Goal: Transaction & Acquisition: Download file/media

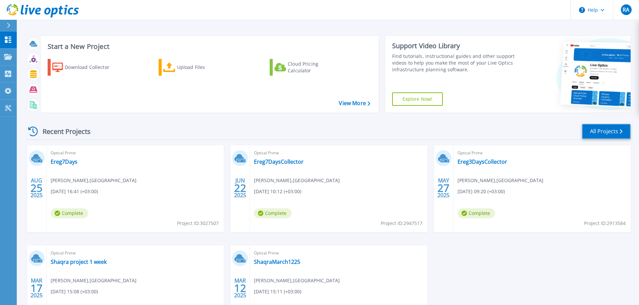
click at [598, 127] on link "All Projects" at bounding box center [606, 131] width 49 height 15
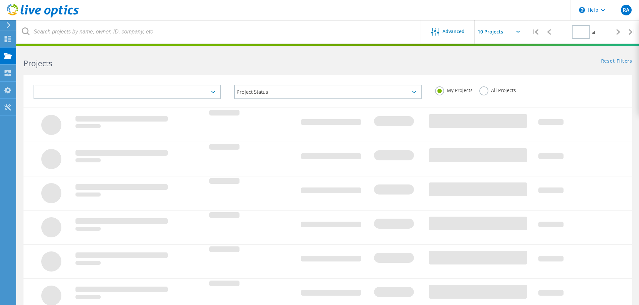
type input "1"
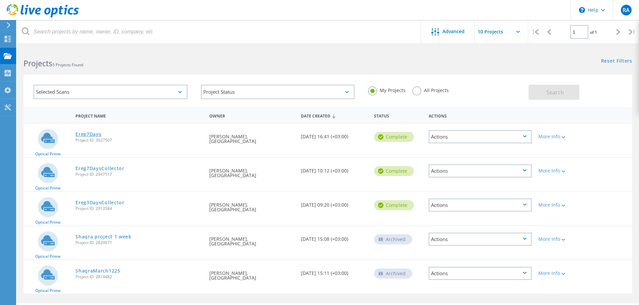
click at [91, 133] on link "Ereg7Days" at bounding box center [88, 134] width 26 height 5
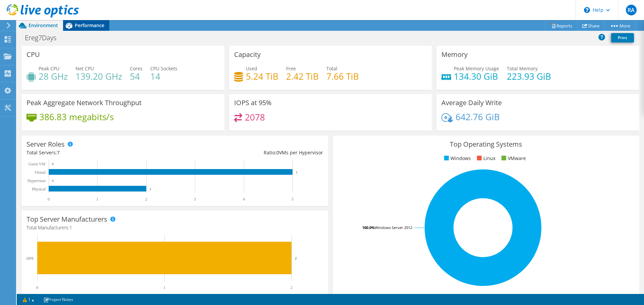
click at [84, 25] on span "Performance" at bounding box center [89, 25] width 29 height 6
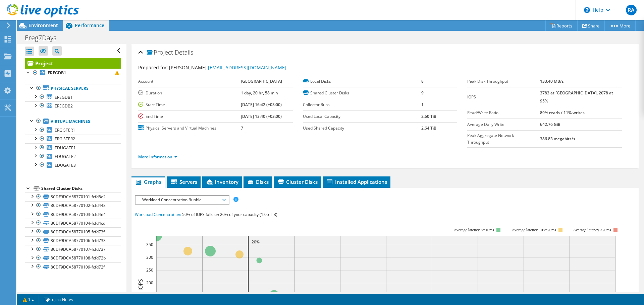
click at [209, 93] on label "Duration" at bounding box center [189, 93] width 103 height 7
click at [39, 28] on div "Environment" at bounding box center [40, 25] width 46 height 11
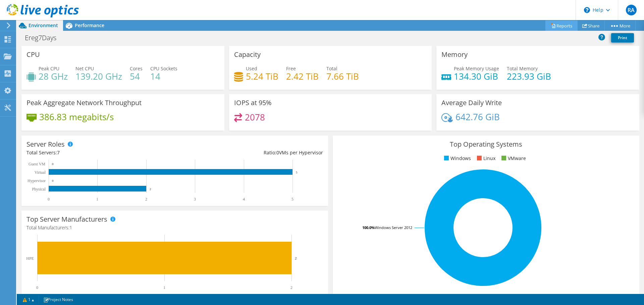
click at [557, 26] on link "Reports" at bounding box center [561, 25] width 32 height 10
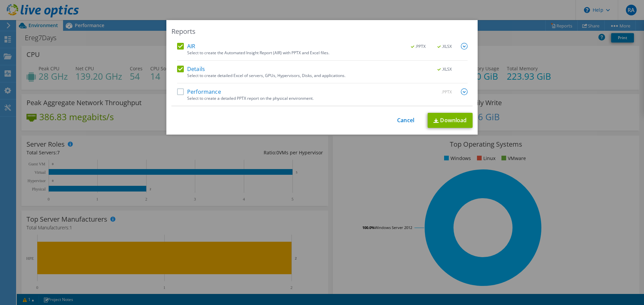
click at [178, 93] on label "Performance" at bounding box center [199, 91] width 44 height 7
click at [0, 0] on input "Performance" at bounding box center [0, 0] width 0 height 0
click at [448, 119] on link "Download" at bounding box center [449, 120] width 45 height 15
click at [498, 30] on div "Reports AIR .PPTX .XLSX Select to create the Automated Insight Report (AIR) wit…" at bounding box center [322, 152] width 644 height 265
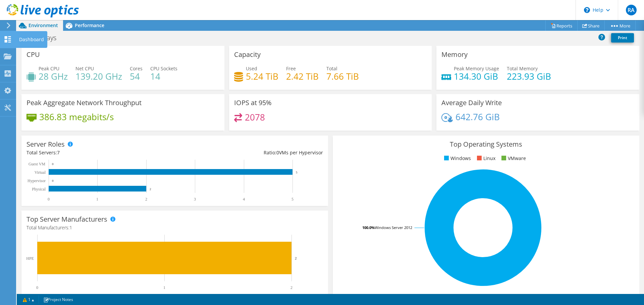
click at [11, 42] on icon at bounding box center [8, 39] width 8 height 6
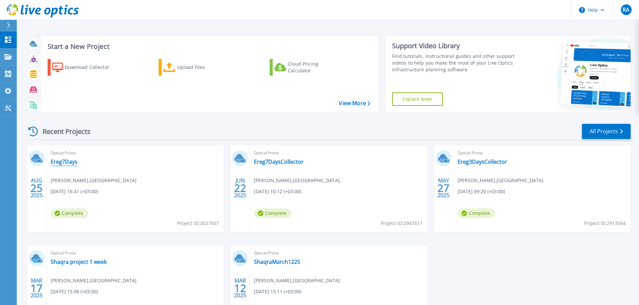
click at [61, 162] on link "Ereg7Days" at bounding box center [64, 162] width 27 height 7
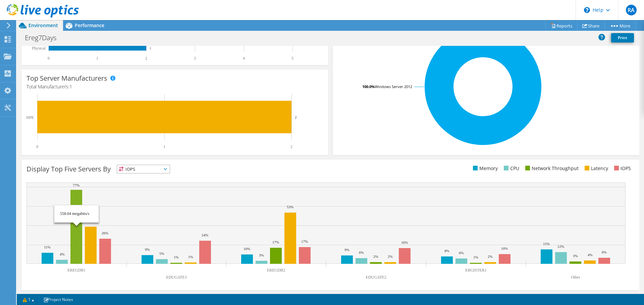
scroll to position [142, 0]
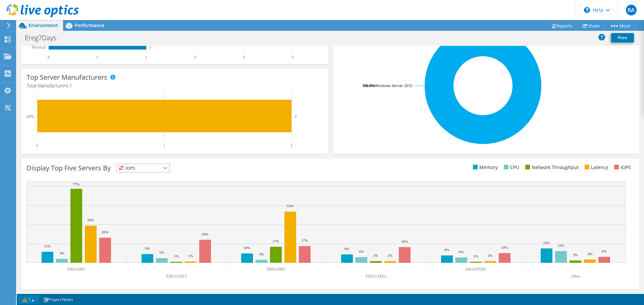
click at [29, 300] on link "1" at bounding box center [28, 300] width 21 height 8
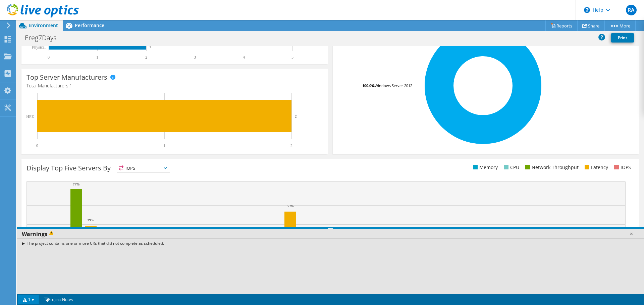
click at [31, 300] on link "1" at bounding box center [28, 300] width 21 height 8
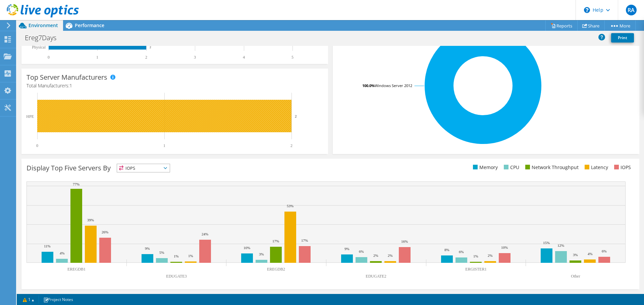
click at [73, 115] on rect at bounding box center [164, 116] width 254 height 33
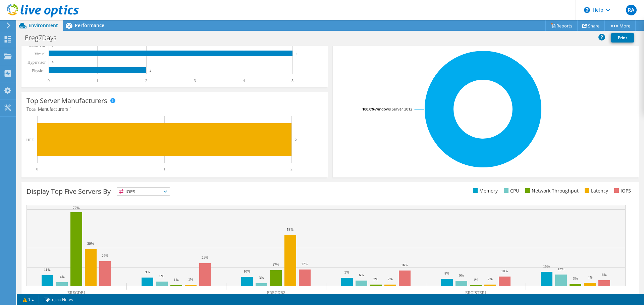
scroll to position [109, 0]
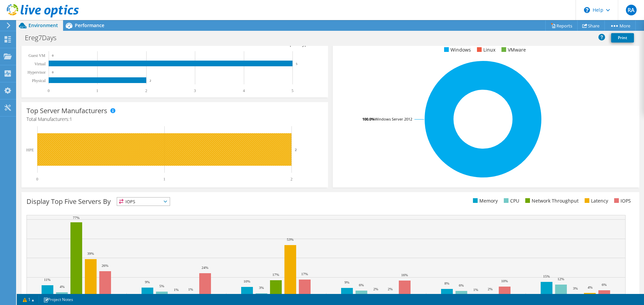
click at [62, 147] on rect at bounding box center [164, 149] width 254 height 33
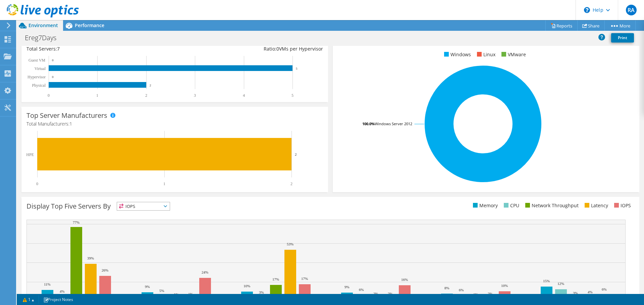
scroll to position [8, 0]
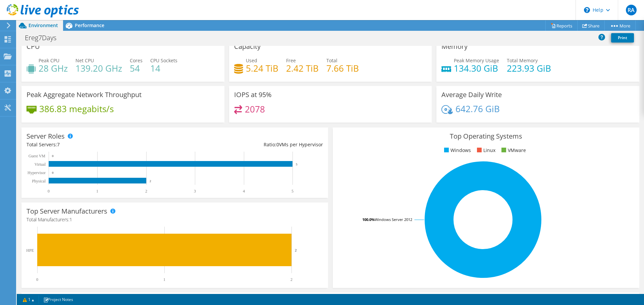
click at [49, 108] on h4 "386.83 megabits/s" at bounding box center [76, 108] width 74 height 7
click at [324, 120] on div "IOPS at 95% 2078" at bounding box center [330, 104] width 203 height 37
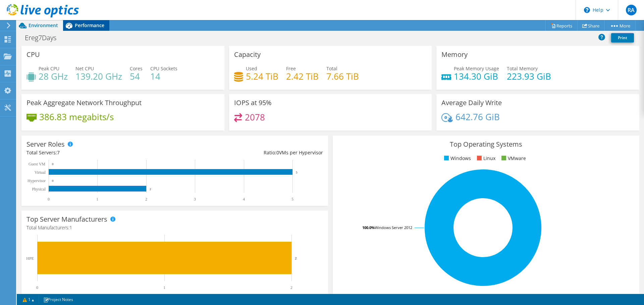
click at [87, 25] on span "Performance" at bounding box center [89, 25] width 29 height 6
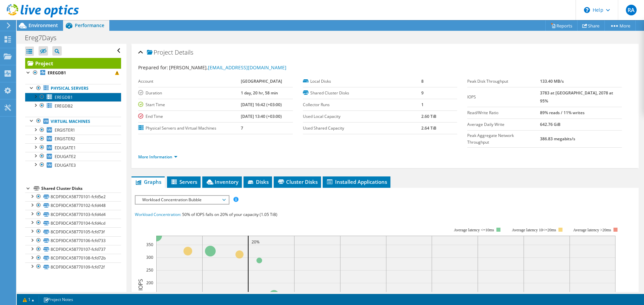
click at [65, 101] on link "EREGDB1" at bounding box center [73, 97] width 96 height 9
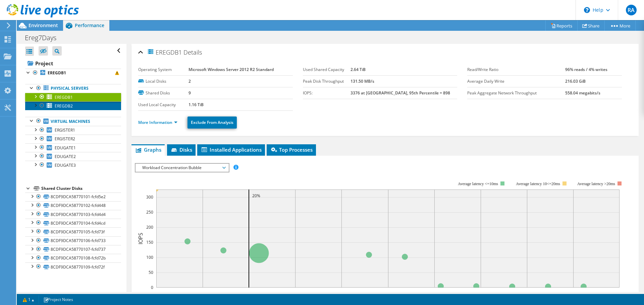
click at [68, 109] on span "EREGDB2" at bounding box center [64, 106] width 18 height 6
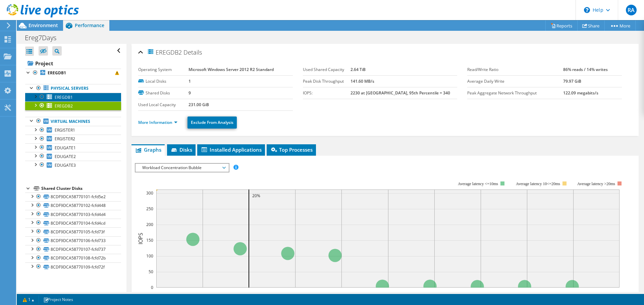
click at [72, 101] on link "EREGDB1" at bounding box center [73, 97] width 96 height 9
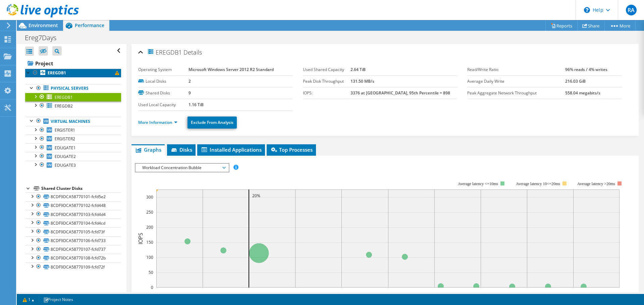
click at [59, 72] on b "EREGDB1" at bounding box center [57, 73] width 18 height 6
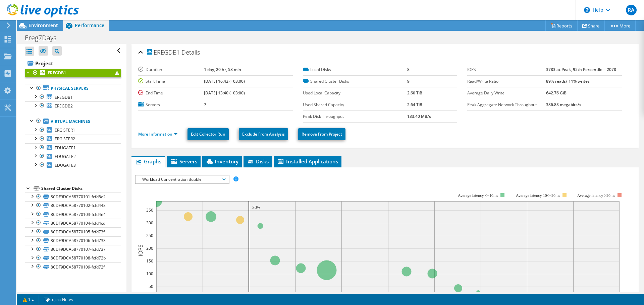
click at [115, 74] on span at bounding box center [117, 73] width 4 height 4
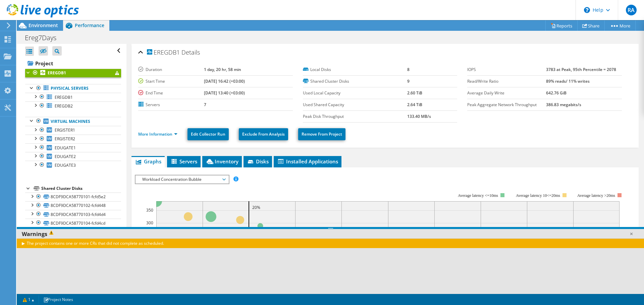
click at [115, 74] on span at bounding box center [117, 73] width 4 height 4
click at [89, 74] on link "EREGDB1" at bounding box center [73, 73] width 96 height 9
click at [171, 134] on link "More Information" at bounding box center [157, 134] width 39 height 6
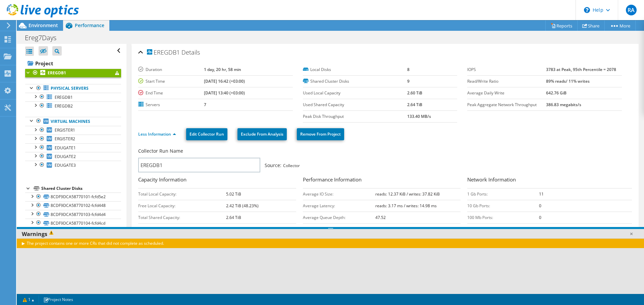
click at [170, 131] on li "Less Information" at bounding box center [159, 134] width 42 height 7
click at [169, 134] on link "Less Information" at bounding box center [157, 134] width 38 height 6
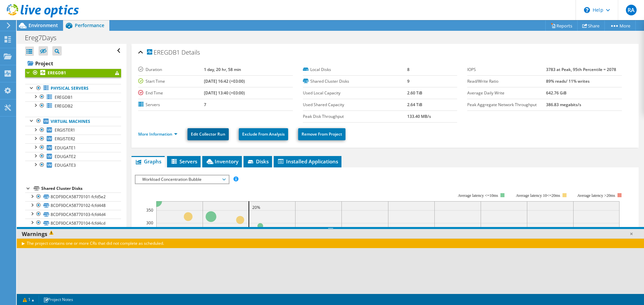
click at [203, 131] on link "Edit Collector Run" at bounding box center [207, 134] width 41 height 12
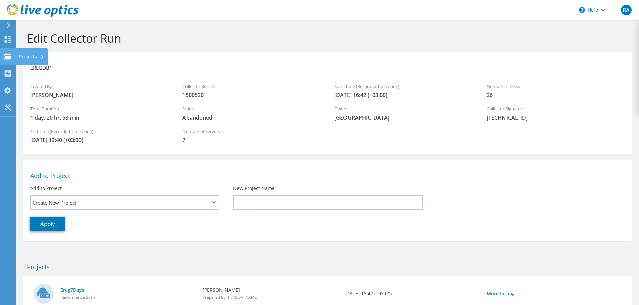
click at [20, 55] on div "Projects" at bounding box center [32, 56] width 32 height 17
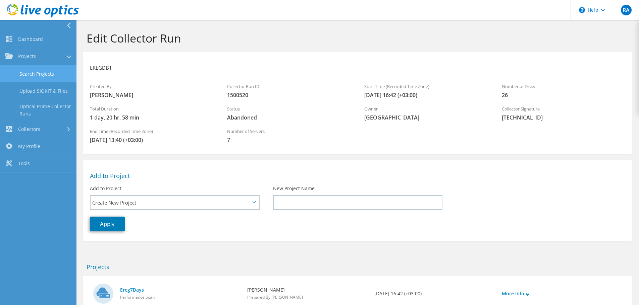
click at [54, 72] on link "Search Projects" at bounding box center [38, 73] width 76 height 17
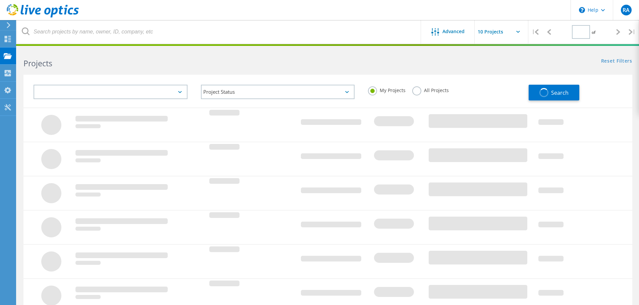
type input "1"
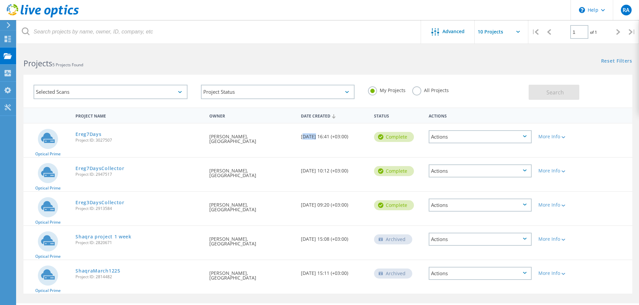
drag, startPoint x: 314, startPoint y: 135, endPoint x: 301, endPoint y: 137, distance: 13.1
click at [301, 137] on div "Date Created 08/25/2025, 16:41 (+03:00)" at bounding box center [333, 135] width 73 height 22
click at [308, 141] on div "Date Created 08/25/2025, 16:41 (+03:00)" at bounding box center [333, 135] width 73 height 22
click at [495, 90] on div "My Projects All Projects" at bounding box center [444, 90] width 167 height 25
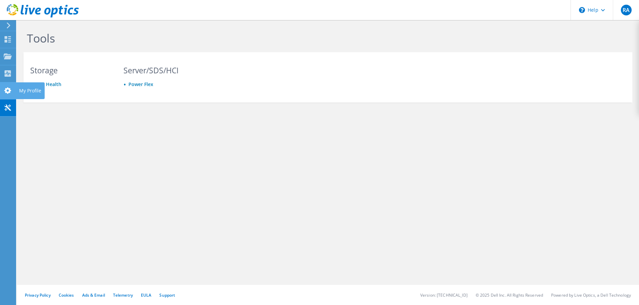
click at [7, 92] on use at bounding box center [7, 90] width 7 height 6
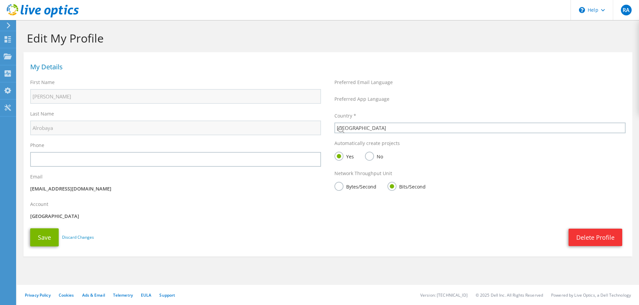
select select "185"
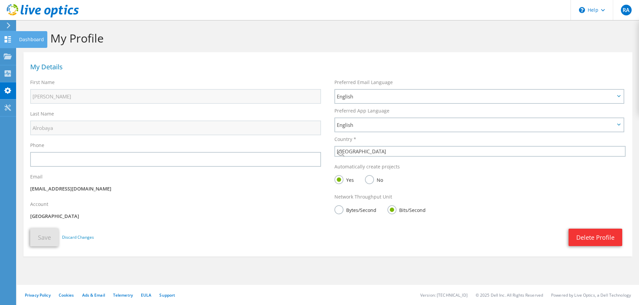
click at [10, 43] on div at bounding box center [8, 40] width 8 height 7
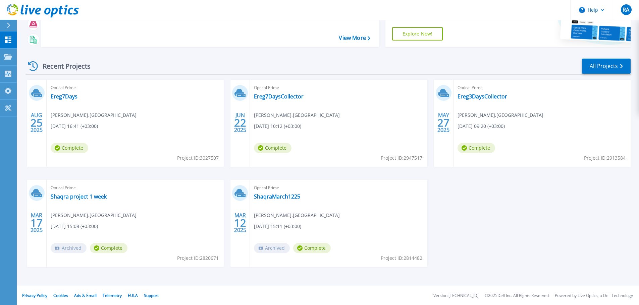
scroll to position [66, 0]
click at [60, 148] on span "Complete" at bounding box center [70, 147] width 38 height 10
click at [132, 137] on div "Optical Prime Ereg7Days Ryan Alrobaya , Shaqra university 08/25/2025, 16:41 (+0…" at bounding box center [135, 122] width 177 height 87
click at [68, 96] on link "Ereg7Days" at bounding box center [64, 96] width 27 height 7
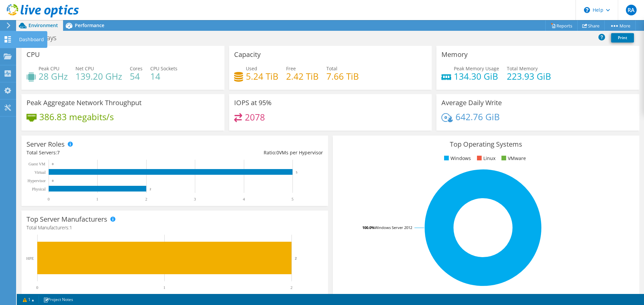
click at [26, 41] on div "Dashboard" at bounding box center [32, 39] width 32 height 17
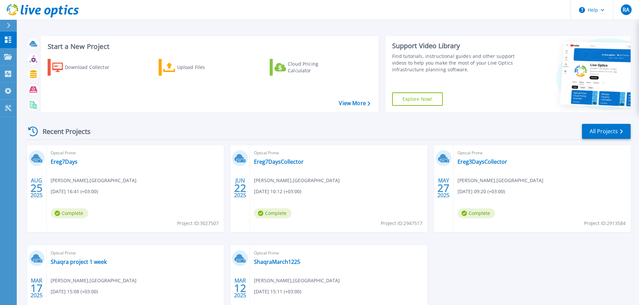
click at [194, 224] on span "Project ID: 3027507" at bounding box center [198, 223] width 42 height 7
click at [89, 193] on span "[DATE] 16:41 (+03:00)" at bounding box center [74, 191] width 47 height 7
drag, startPoint x: 68, startPoint y: 190, endPoint x: 114, endPoint y: 196, distance: 47.0
click at [114, 196] on div "Optical Prime Ereg7Days [PERSON_NAME] , Shaqra university [DATE] 16:41 (+03:00)…" at bounding box center [135, 188] width 177 height 87
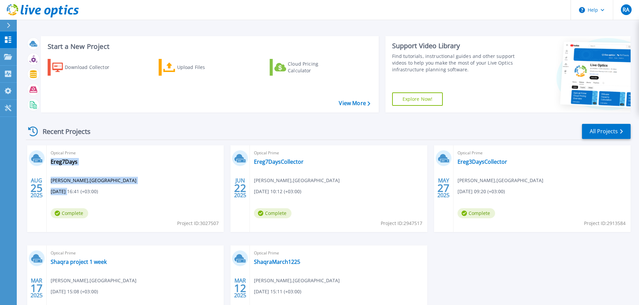
click at [109, 192] on div "Optical Prime Ereg7Days [PERSON_NAME] , Shaqra university [DATE] 16:41 (+03:00)…" at bounding box center [135, 188] width 177 height 87
click at [65, 164] on link "Ereg7Days" at bounding box center [64, 162] width 27 height 7
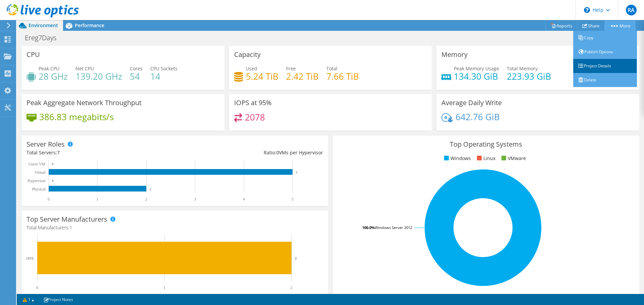
click at [612, 65] on link "Project Details" at bounding box center [605, 66] width 64 height 14
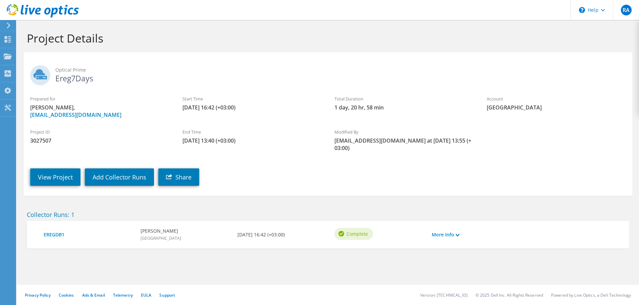
click at [344, 107] on span "1 day, 20 hr, 58 min" at bounding box center [403, 107] width 139 height 7
drag, startPoint x: 344, startPoint y: 107, endPoint x: 398, endPoint y: 104, distance: 53.7
click at [398, 104] on span "1 day, 20 hr, 58 min" at bounding box center [403, 107] width 139 height 7
click at [310, 114] on div "Start Time 08/25/2025, 16:42 (+03:00)" at bounding box center [252, 103] width 152 height 22
click at [236, 228] on div "[DATE] 16:42 (+03:00)" at bounding box center [282, 235] width 97 height 14
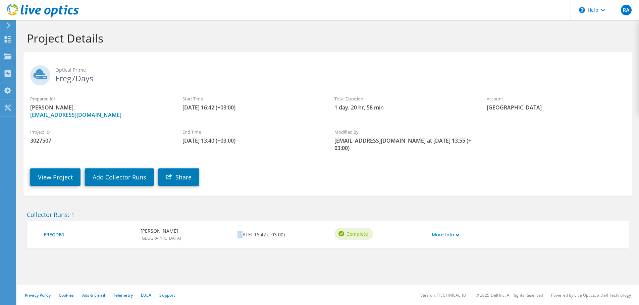
drag, startPoint x: 236, startPoint y: 227, endPoint x: 291, endPoint y: 232, distance: 55.6
click at [291, 232] on div "[DATE] 16:42 (+03:00)" at bounding box center [282, 235] width 97 height 14
click at [299, 230] on div "[DATE] 16:42 (+03:00)" at bounding box center [282, 235] width 97 height 14
click at [453, 231] on link "More Info" at bounding box center [444, 234] width 27 height 7
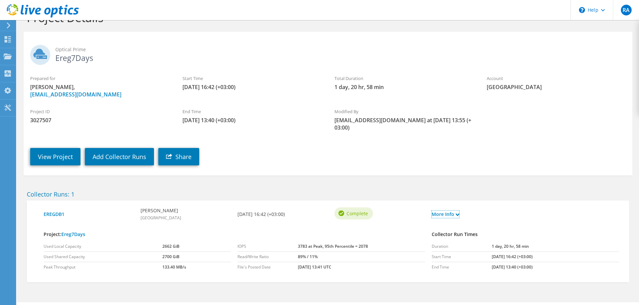
scroll to position [31, 0]
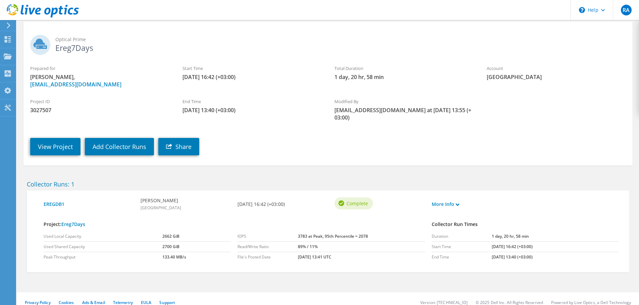
click at [300, 232] on td "3783 at Peak, 95th Percentile = 2078" at bounding box center [361, 237] width 127 height 10
drag, startPoint x: 300, startPoint y: 229, endPoint x: 371, endPoint y: 232, distance: 71.1
click at [371, 232] on td "3783 at Peak, 95th Percentile = 2078" at bounding box center [361, 237] width 127 height 10
click at [373, 232] on td "3783 at Peak, 95th Percentile = 2078" at bounding box center [361, 237] width 127 height 10
click at [316, 232] on td "3783 at Peak, 95th Percentile = 2078" at bounding box center [361, 237] width 127 height 10
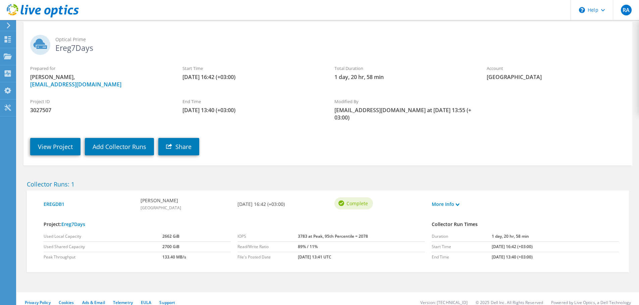
scroll to position [0, 0]
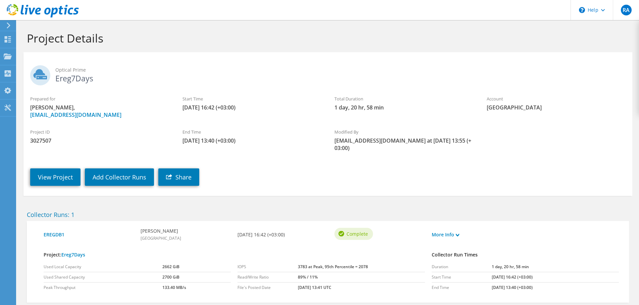
click at [4, 26] on div at bounding box center [7, 25] width 7 height 6
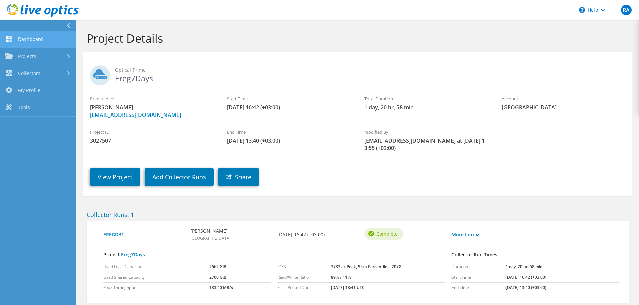
click at [34, 37] on link "Dashboard" at bounding box center [38, 39] width 76 height 17
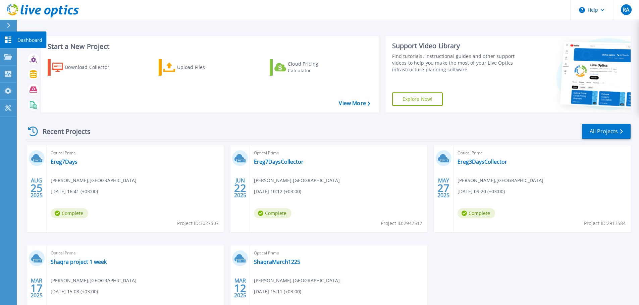
click at [27, 41] on p "Dashboard" at bounding box center [29, 40] width 25 height 17
click at [26, 58] on p "Projects" at bounding box center [26, 57] width 18 height 17
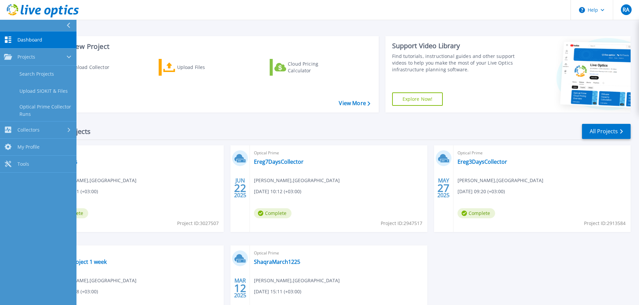
click at [565, 137] on div "Recent Projects All Projects" at bounding box center [328, 131] width 604 height 17
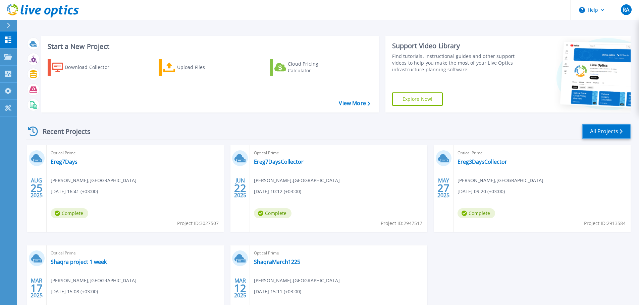
click at [607, 124] on div "Recent Projects All Projects" at bounding box center [328, 131] width 604 height 17
click at [608, 129] on link "All Projects" at bounding box center [606, 131] width 49 height 15
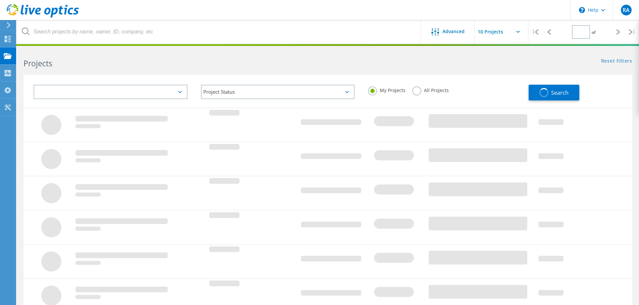
type input "1"
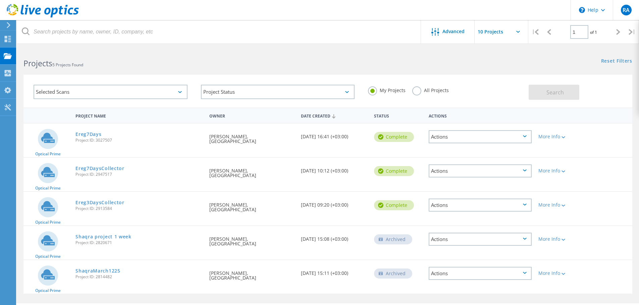
click at [495, 34] on input "text" at bounding box center [507, 31] width 67 height 23
click at [293, 59] on h2 "Projects 5 Projects Found" at bounding box center [171, 63] width 297 height 11
click at [11, 42] on icon at bounding box center [8, 39] width 8 height 6
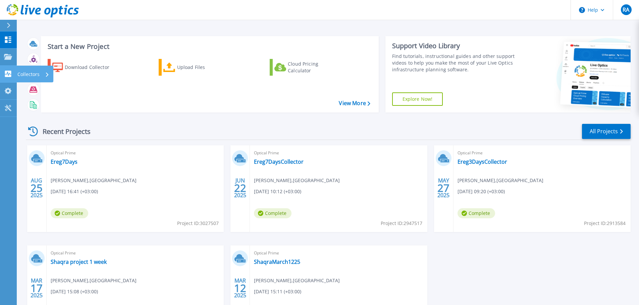
click at [43, 72] on div "Collectors" at bounding box center [33, 74] width 32 height 17
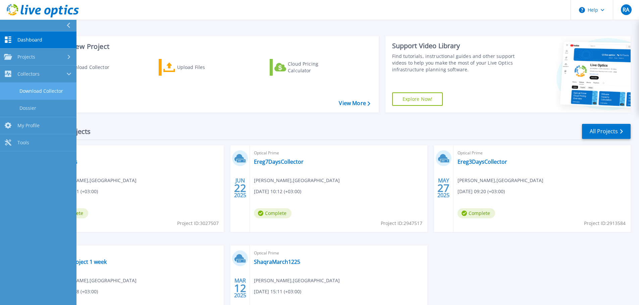
click at [50, 91] on link "Download Collector" at bounding box center [38, 91] width 76 height 17
